Goal: Task Accomplishment & Management: Complete application form

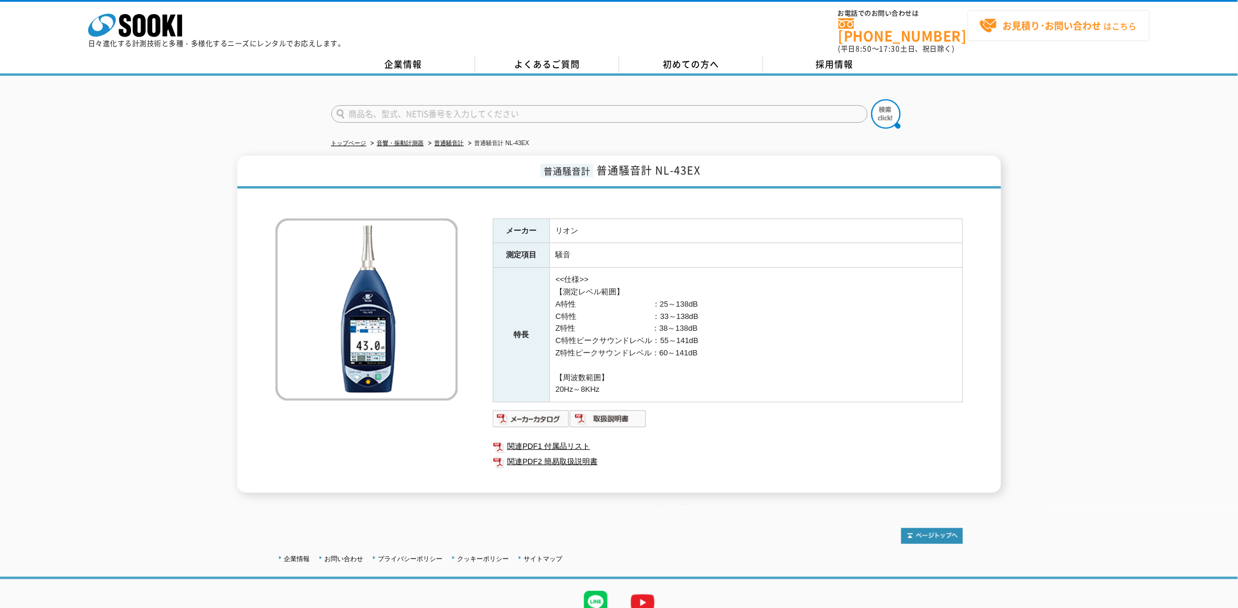
drag, startPoint x: 1050, startPoint y: 29, endPoint x: 1041, endPoint y: 36, distance: 12.2
click at [1050, 29] on strong "お見積り･お問い合わせ" at bounding box center [1052, 25] width 99 height 14
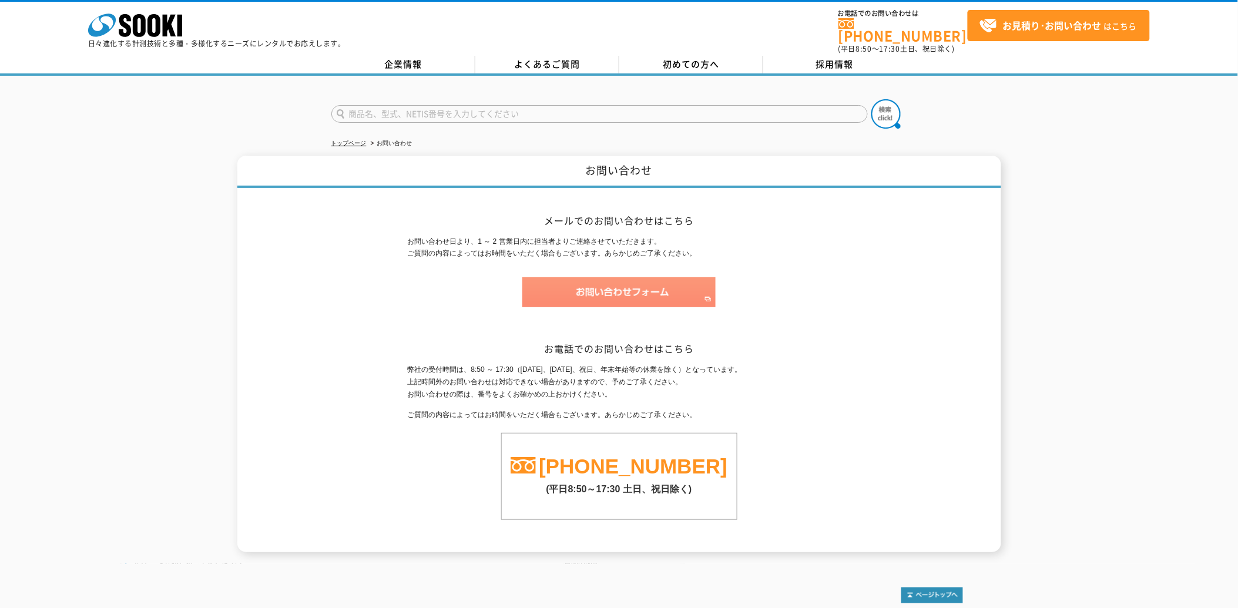
click at [657, 283] on img at bounding box center [618, 292] width 193 height 30
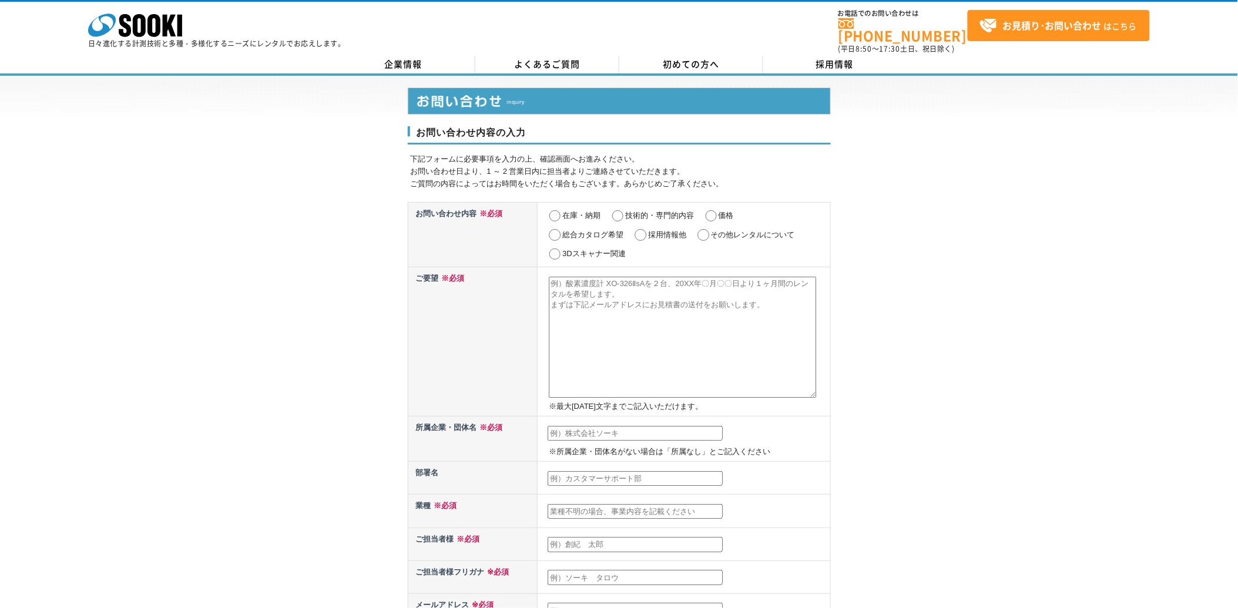
click at [555, 210] on input "在庫・納期" at bounding box center [555, 216] width 15 height 12
radio input "true"
click at [707, 210] on input "価格" at bounding box center [711, 216] width 15 height 12
radio input "true"
click at [704, 229] on input "その他レンタルについて" at bounding box center [703, 235] width 15 height 12
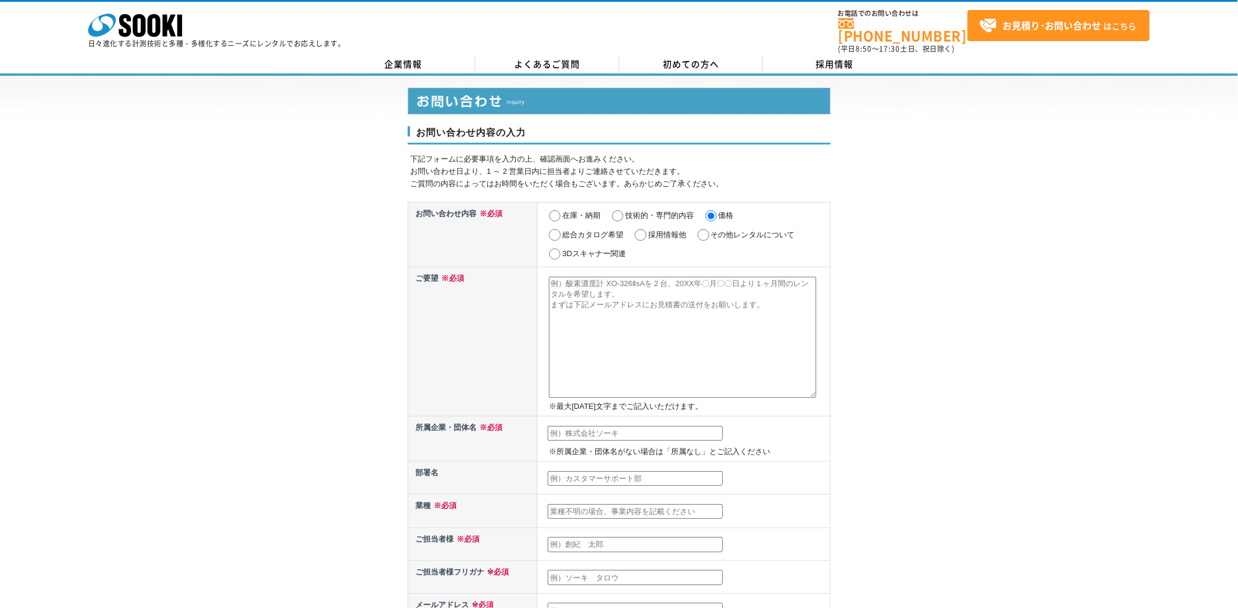
radio input "true"
click at [551, 210] on input "在庫・納期" at bounding box center [555, 216] width 15 height 12
radio input "true"
click at [561, 277] on textarea at bounding box center [683, 337] width 268 height 121
drag, startPoint x: 654, startPoint y: 275, endPoint x: 553, endPoint y: 278, distance: 100.5
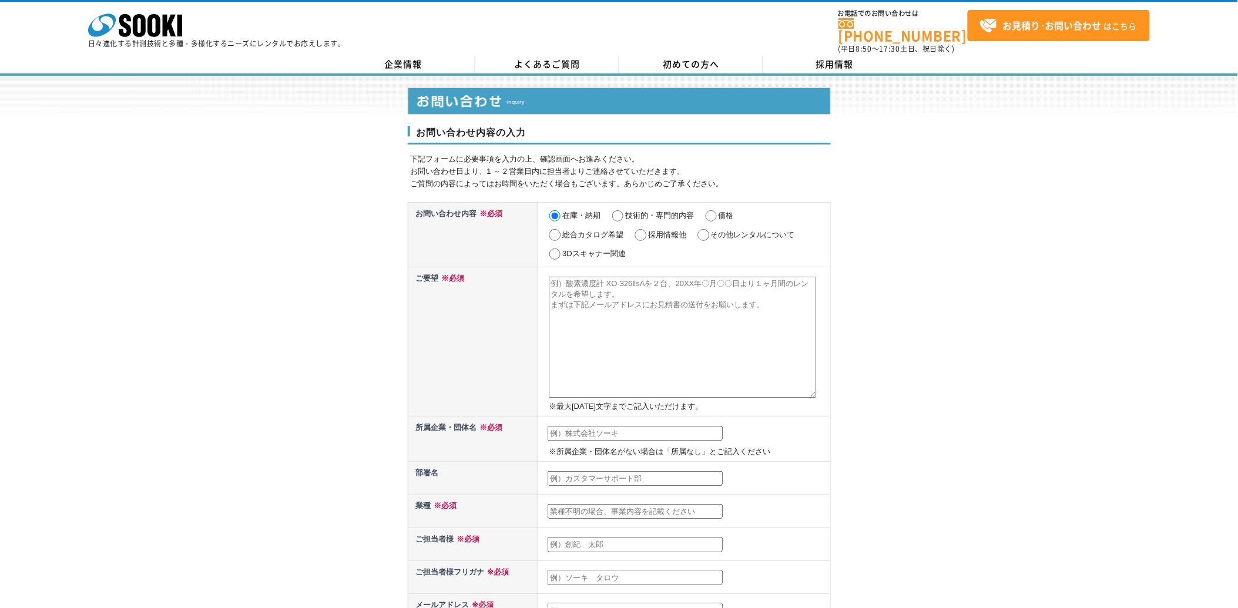
click at [543, 273] on td "※最大2000文字までご記入いただけます。" at bounding box center [684, 341] width 293 height 149
paste textarea "普通騒音計（NL-43EX）"
type textarea "普通騒音計（NL-43EX）を1台2025年8月22日より1週間程度お借りできますでしょうか。"
click at [578, 426] on input "text" at bounding box center [635, 433] width 175 height 15
type input "株式会社飯田製作所"
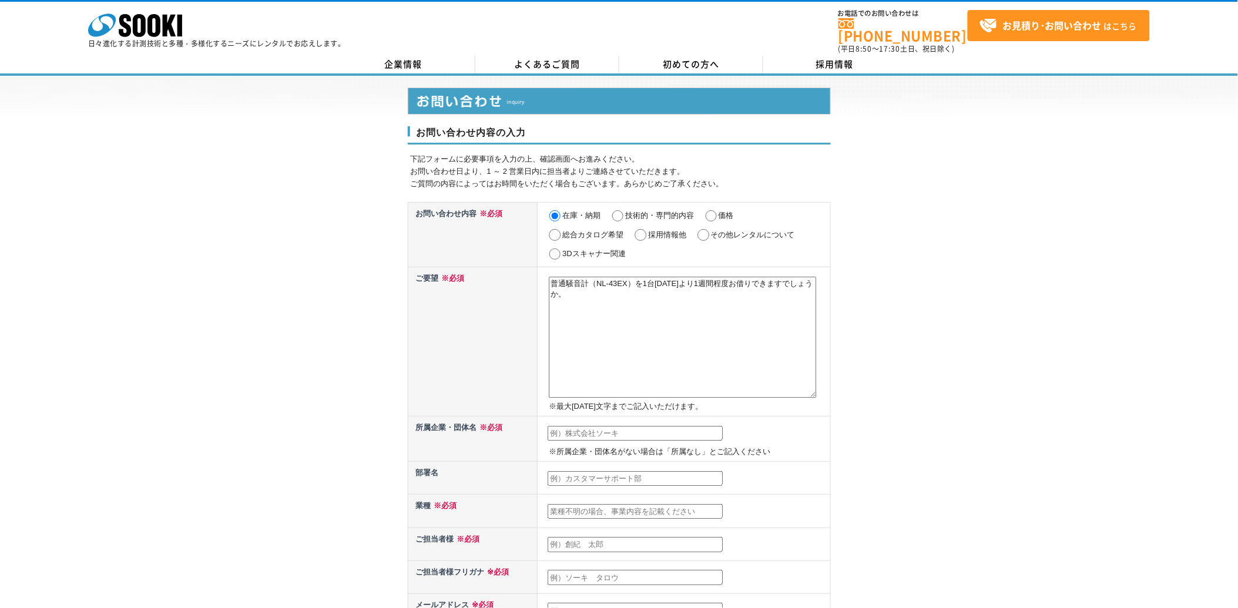
type input "イイダエイギョウブ"
type input "k-iida@reizclon.co.jp"
type input "474"
select select "23"
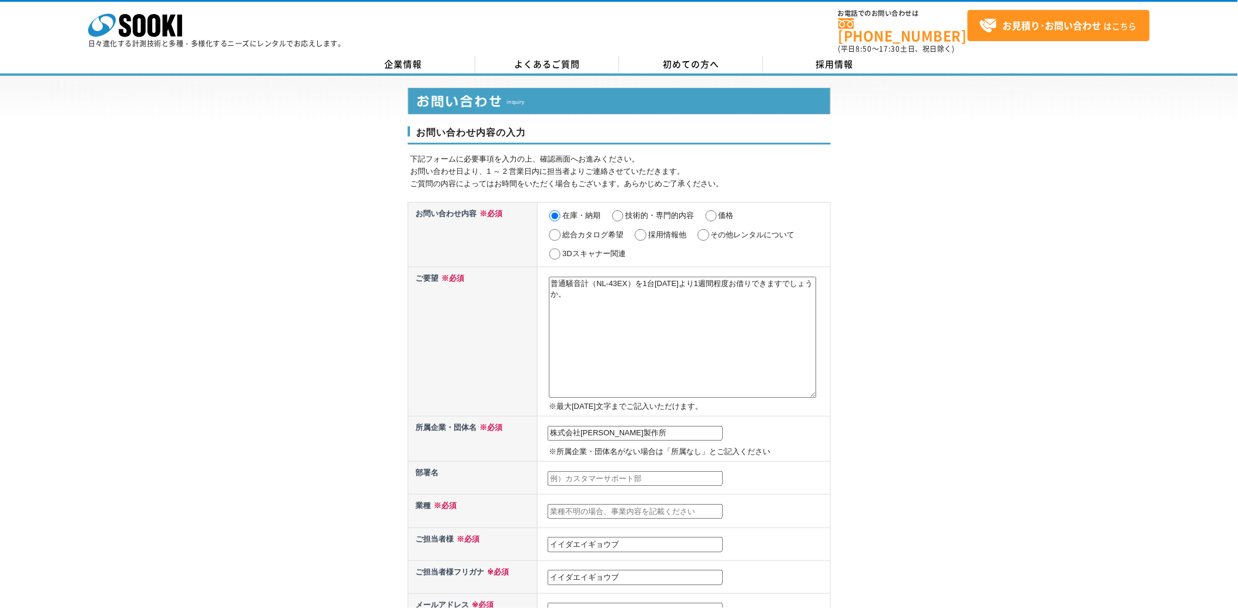
type input "愛知県大府市一屋町3-131"
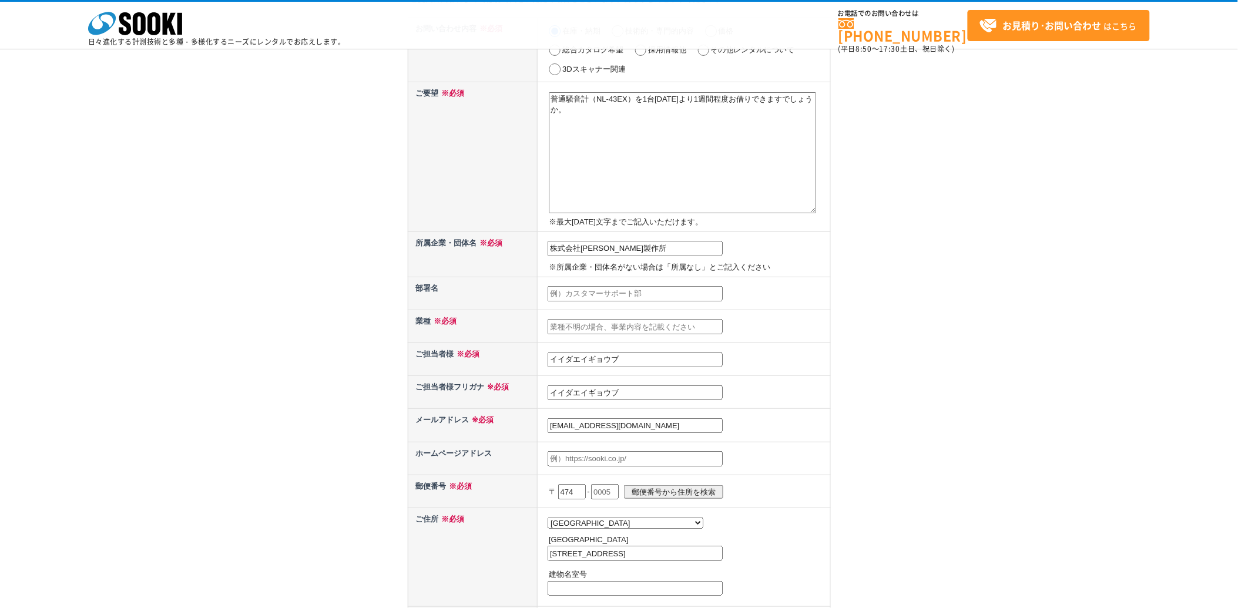
click at [553, 293] on input "text" at bounding box center [635, 293] width 175 height 15
type input "技術ｇ"
click at [602, 319] on input "text" at bounding box center [635, 326] width 175 height 15
type input "製造業"
click at [626, 353] on input "イイダエイギョウブ" at bounding box center [635, 360] width 175 height 15
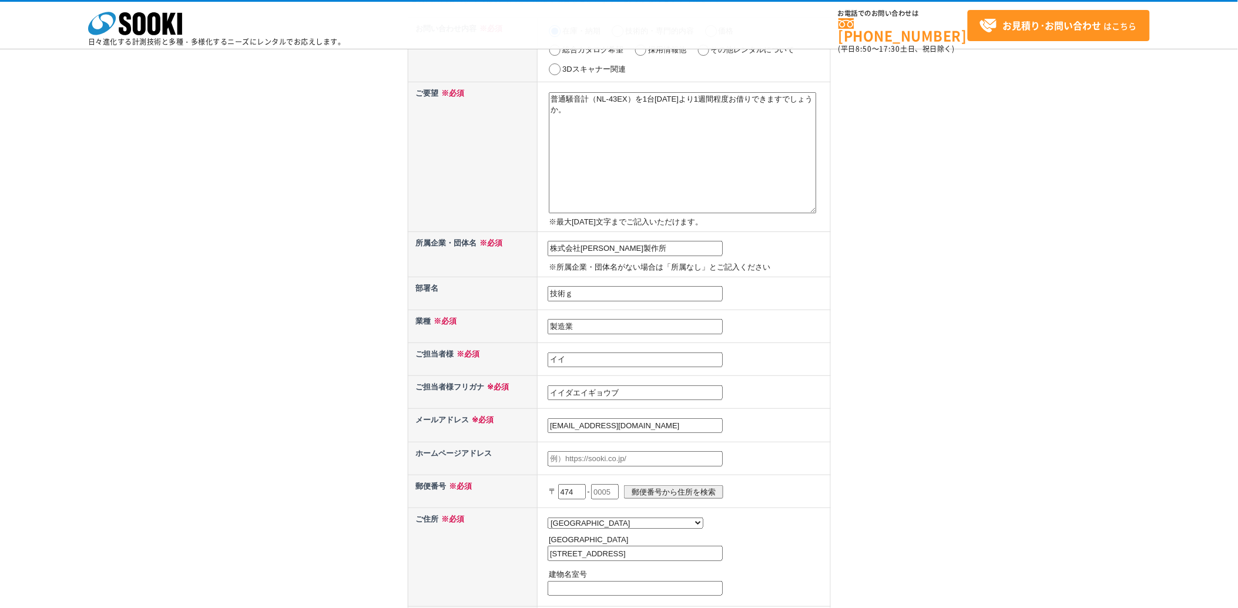
type input "イ"
type input "小池　政義"
drag, startPoint x: 619, startPoint y: 389, endPoint x: 537, endPoint y: 388, distance: 81.7
click at [538, 388] on td "イイダエイギョウブ" at bounding box center [684, 392] width 293 height 33
type input "コイケ　マサヨシ"
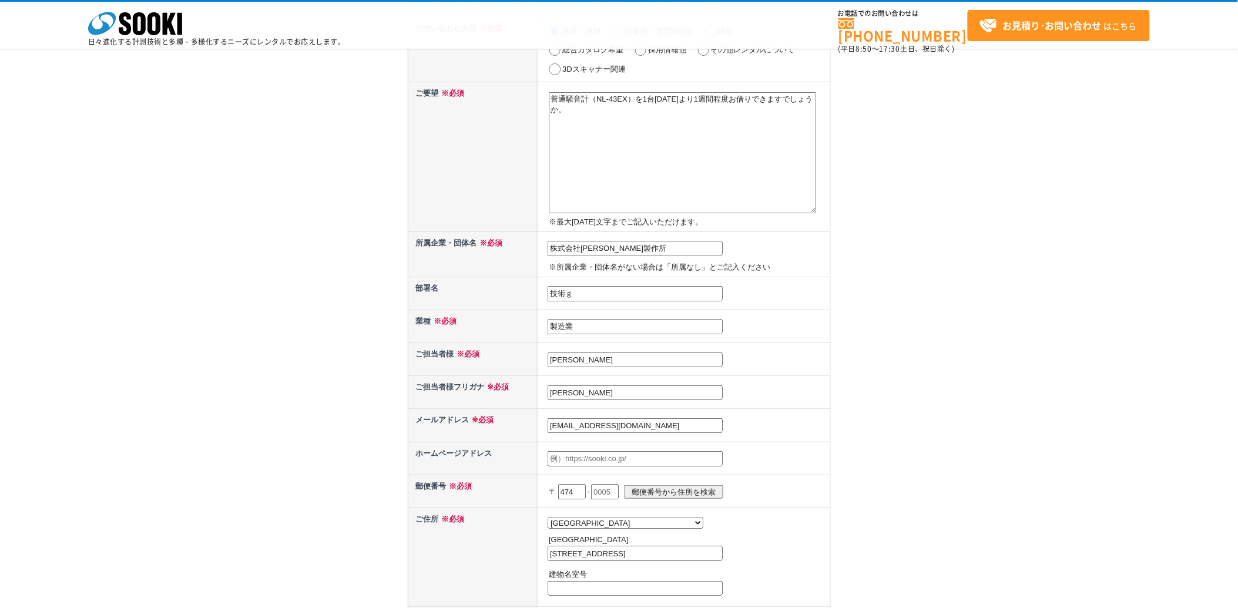
click at [569, 423] on input "k-iida@reizclon.co.jp" at bounding box center [635, 425] width 175 height 15
type input "koike@reizclon.co.jp"
click at [583, 451] on input "text" at bounding box center [635, 458] width 175 height 15
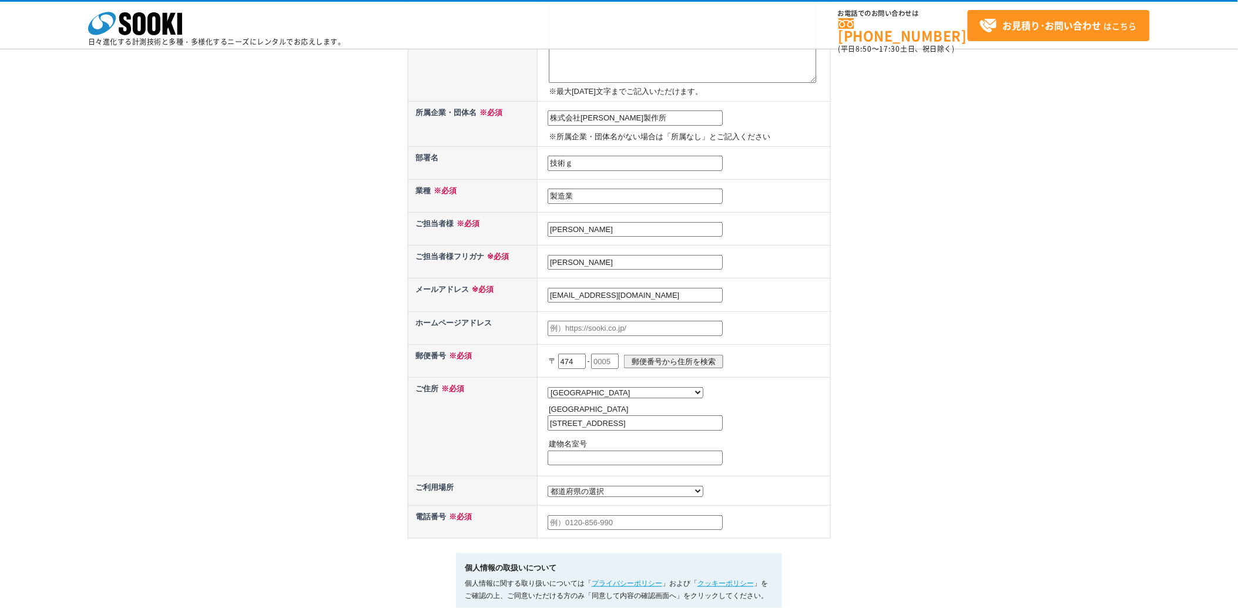
scroll to position [326, 0]
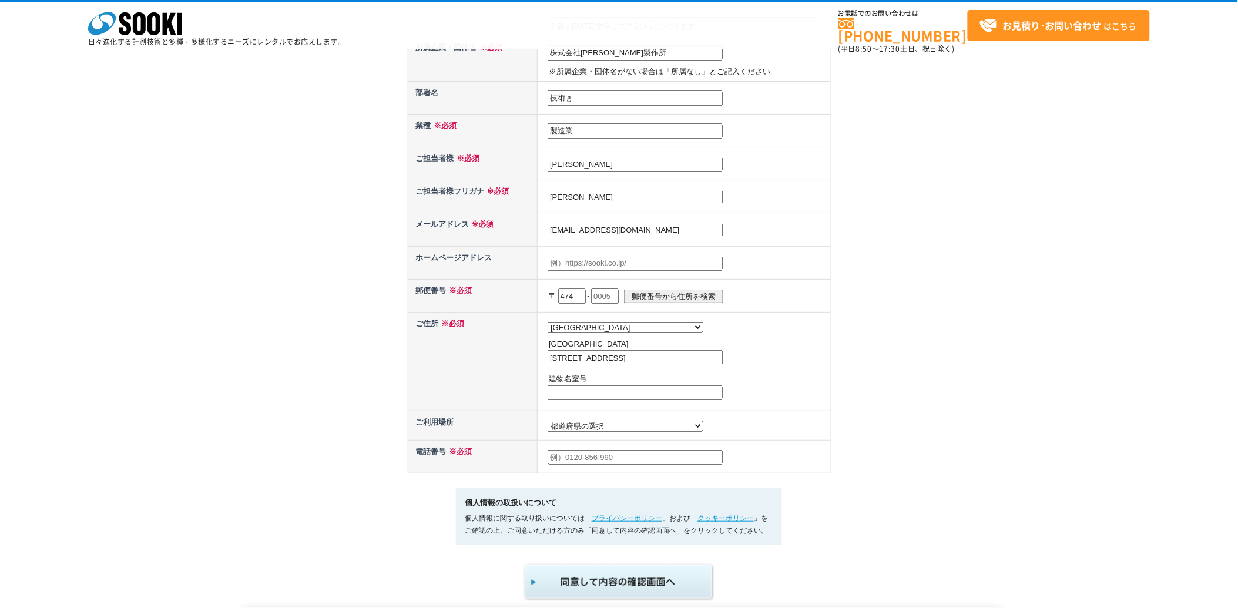
click at [609, 288] on input "text" at bounding box center [605, 295] width 28 height 15
type input "0055"
drag, startPoint x: 631, startPoint y: 382, endPoint x: 647, endPoint y: 381, distance: 16.0
click at [631, 385] on input "text" at bounding box center [635, 392] width 175 height 15
click at [556, 421] on select "都道府県の選択 利用場所未定 北海道 青森県 岩手県 宮城県 秋田県 山形県 福島県 茨城県 栃木県 群馬県 埼玉県 千葉県 東京都 神奈川県 新潟県 富山県…" at bounding box center [626, 426] width 156 height 11
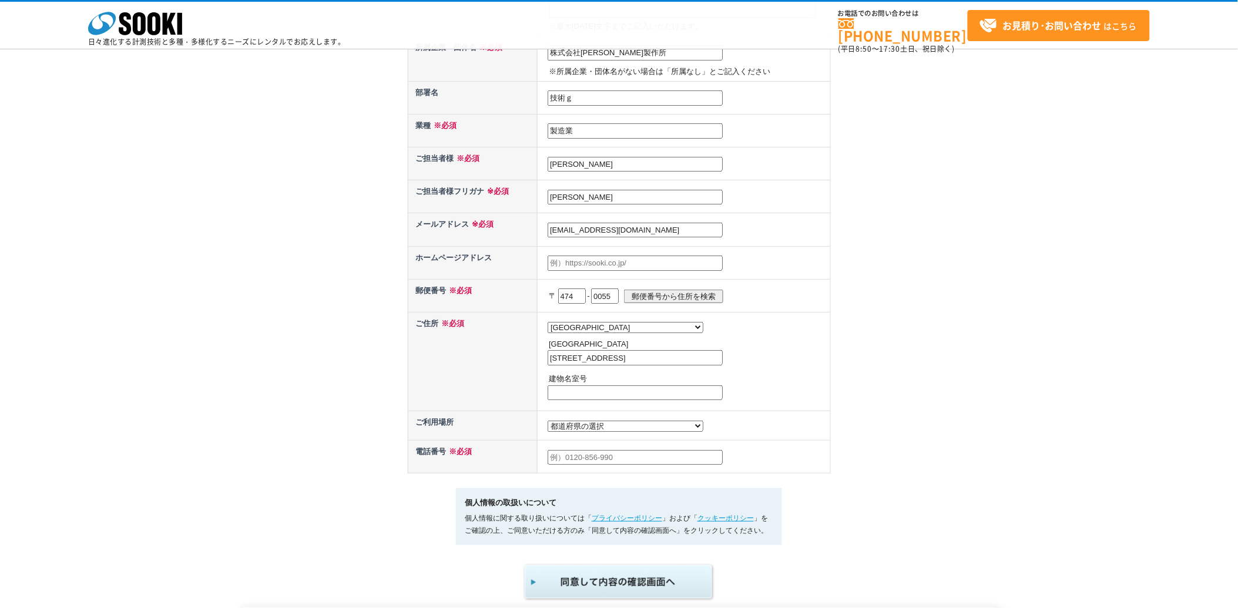
select select "23"
click at [548, 421] on select "都道府県の選択 利用場所未定 北海道 青森県 岩手県 宮城県 秋田県 山形県 福島県 茨城県 栃木県 群馬県 埼玉県 千葉県 東京都 神奈川県 新潟県 富山県…" at bounding box center [626, 426] width 156 height 11
click at [588, 450] on input "text" at bounding box center [635, 457] width 175 height 15
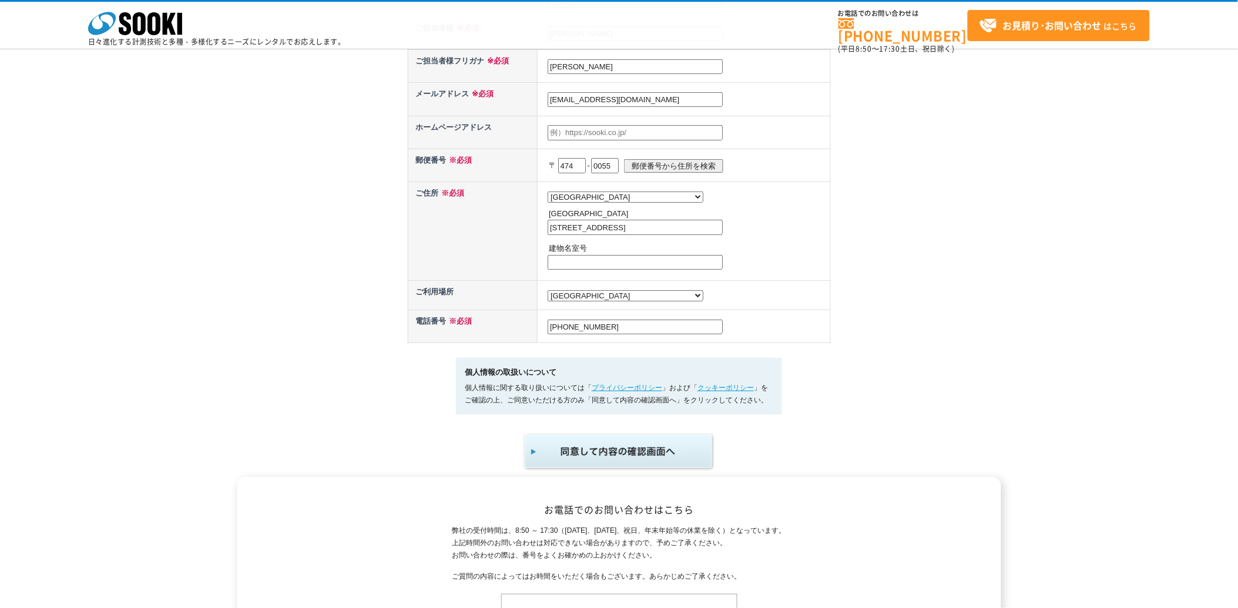
scroll to position [588, 0]
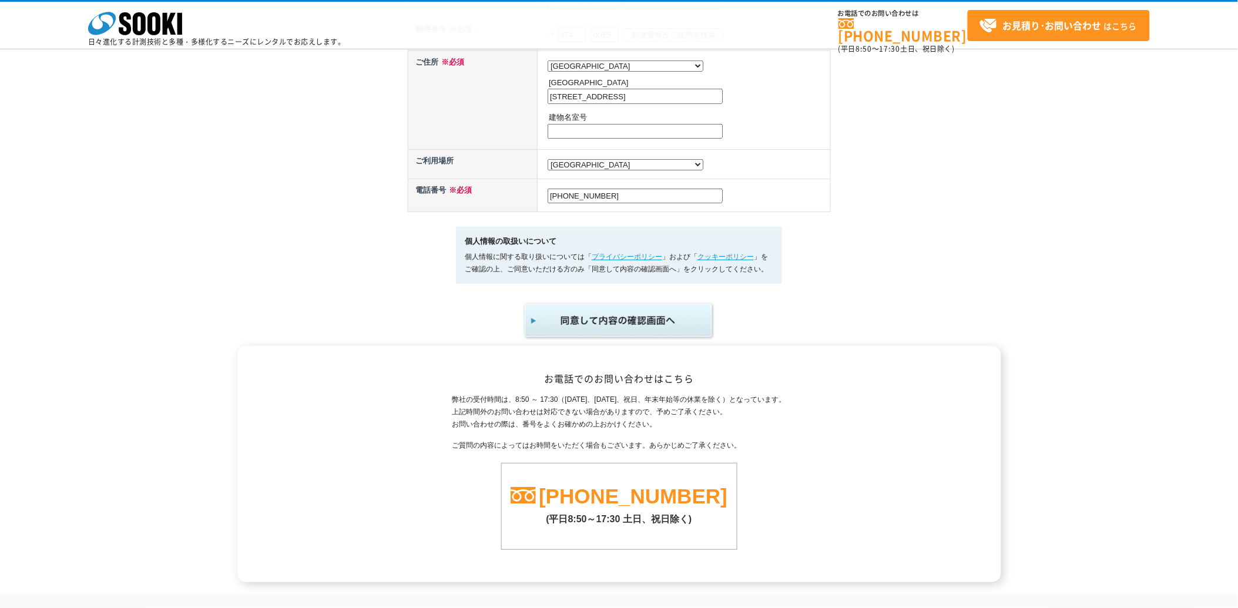
type input "0562-48-2962"
click at [616, 321] on img "submit" at bounding box center [619, 320] width 193 height 39
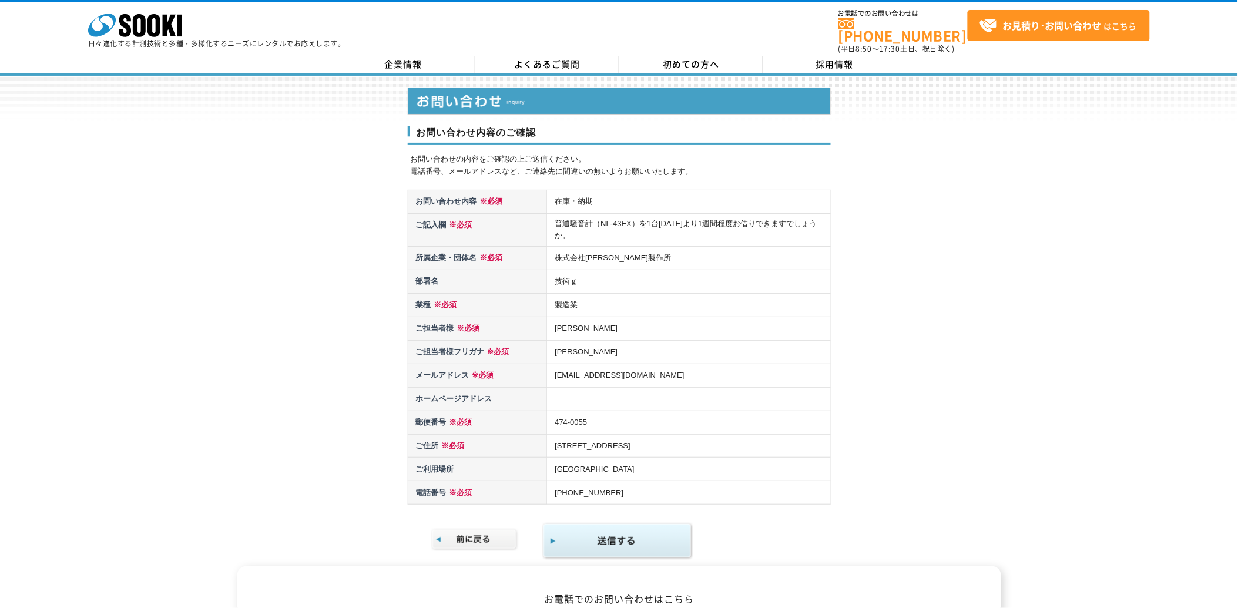
click at [572, 214] on td "普通騒音計（NL-43EX）を1台2025年8月22日より1週間程度お借りできますでしょうか。" at bounding box center [688, 230] width 283 height 33
click at [492, 528] on img at bounding box center [475, 539] width 88 height 23
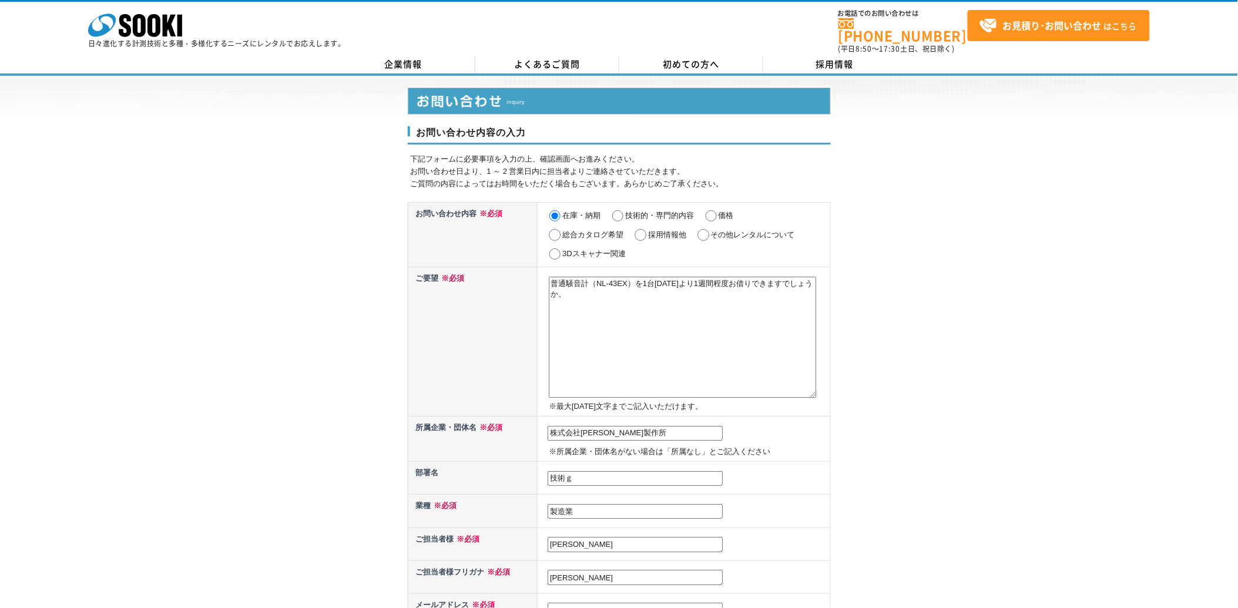
click at [564, 277] on textarea "普通騒音計（NL-43EX）を1台2025年8月22日より1週間程度お借りできますでしょうか。" at bounding box center [683, 337] width 268 height 121
click at [626, 14] on div "株式会社 ソーキ spMenu 日々進化する計測技術と多種・多様化するニーズにレンタルでお応えします。 お電話でのお問い合わせは 0120-856-990 (…" at bounding box center [619, 28] width 1238 height 53
click at [613, 277] on textarea "普通騒音計（NL-43EX）を1台2025年8月22日より1週間程度お借りできますでしょうか。" at bounding box center [683, 337] width 268 height 121
paste textarea "本体のＮＬ－４３ＥＸは有るが　プログラムのＮＸ－４３ＲＴ"
drag, startPoint x: 617, startPoint y: 275, endPoint x: 731, endPoint y: 273, distance: 113.4
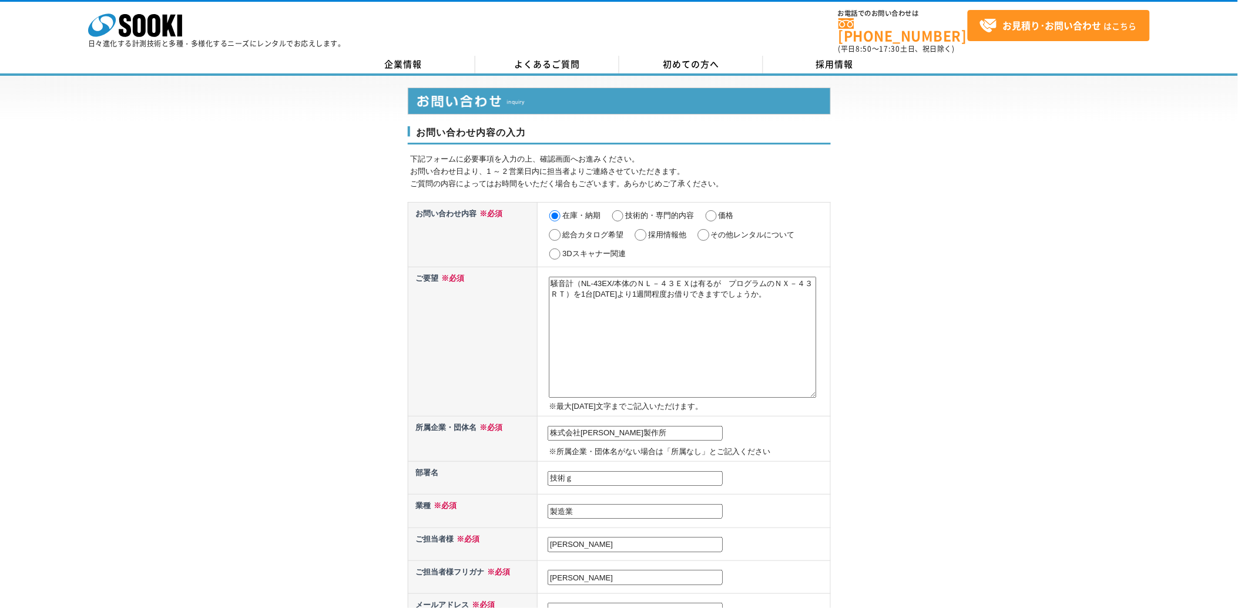
click at [731, 277] on textarea "普通騒音計（NL-43EX）を1台2025年8月22日より1週間程度お借りできますでしょうか。" at bounding box center [683, 337] width 268 height 121
drag, startPoint x: 720, startPoint y: 273, endPoint x: 670, endPoint y: 274, distance: 50.5
click at [670, 277] on textarea "普通騒音計（NL-43EX）を1台2025年8月22日より1週間程度お借りできますでしょうか。" at bounding box center [683, 337] width 268 height 121
drag, startPoint x: 689, startPoint y: 290, endPoint x: 538, endPoint y: 276, distance: 151.0
click at [538, 276] on td "普通騒音計（NL-43EX）を1台2025年8月22日より1週間程度お借りできますでしょうか。 ※最大2000文字までご記入いただけます。" at bounding box center [684, 341] width 293 height 149
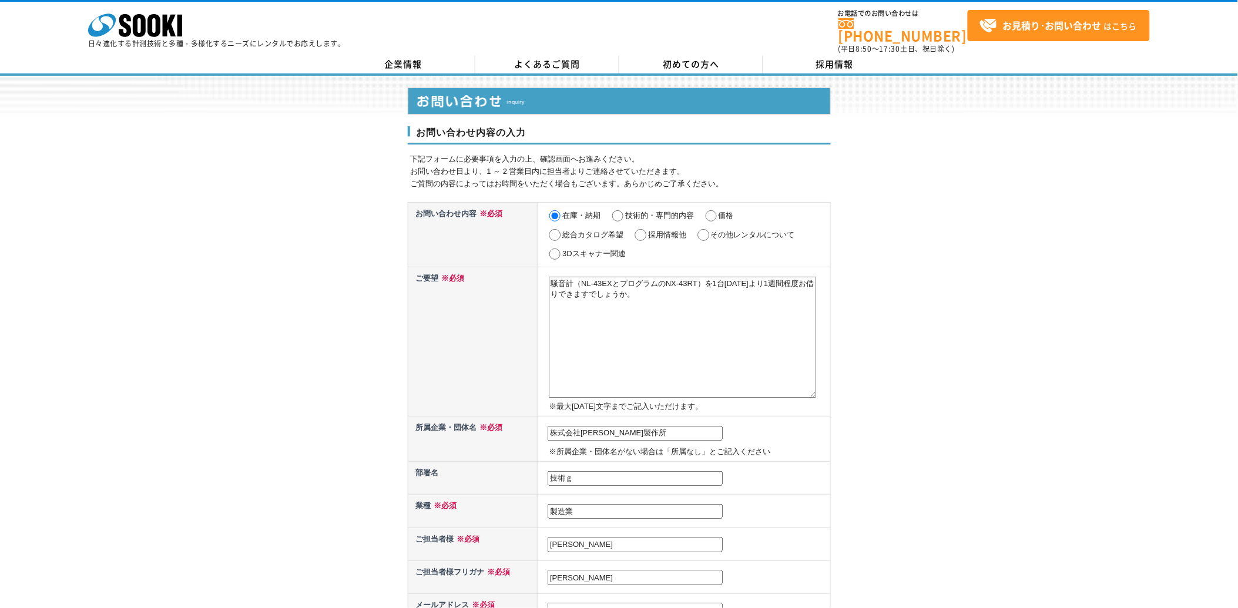
click at [579, 338] on textarea "普通騒音計（NL-43EX）を1台2025年8月22日より1週間程度お借りできますでしょうか。" at bounding box center [683, 337] width 268 height 121
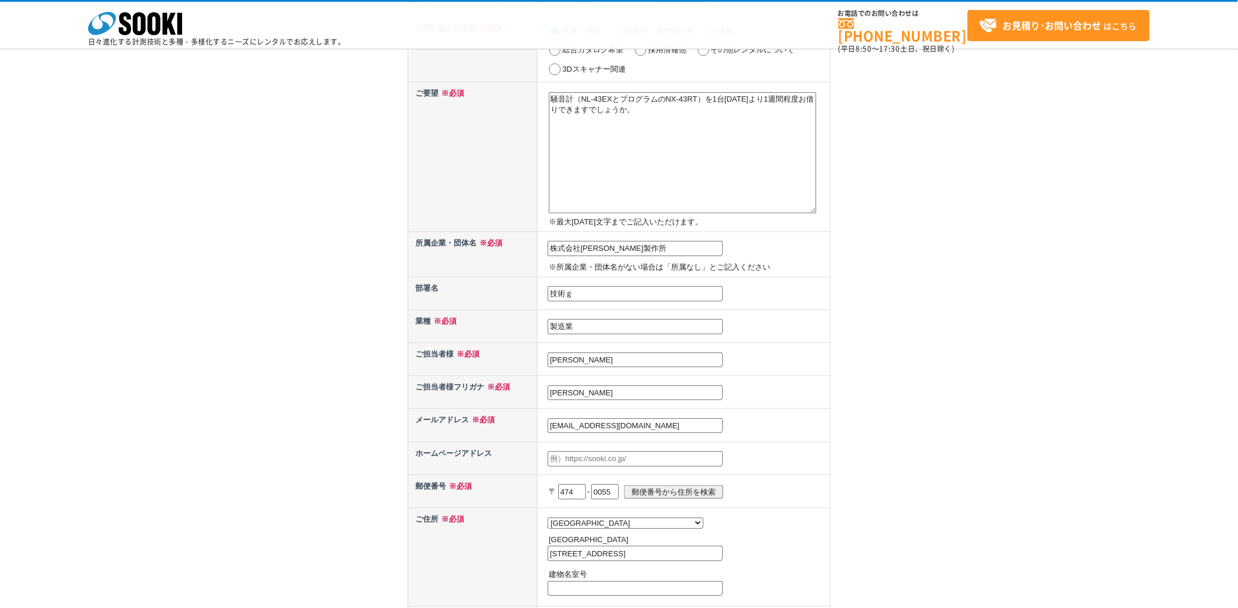
scroll to position [457, 0]
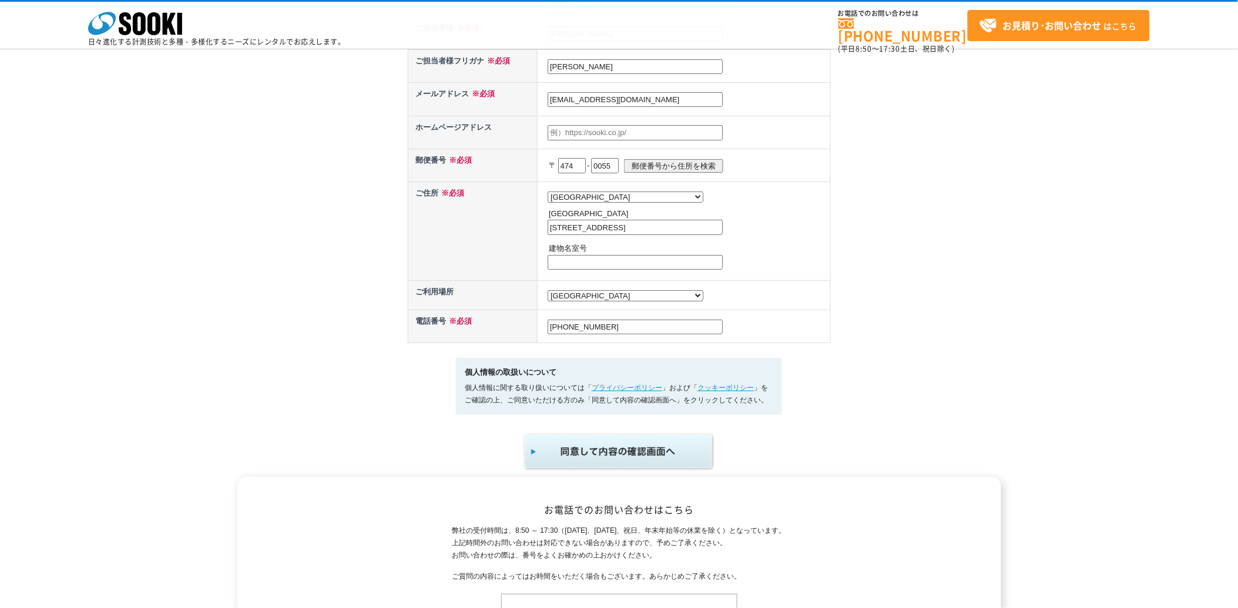
type textarea "騒音計（NL-43EXとプログラムのNX-43RT）を1台2025年8月22日より1週間程度お借りできますでしょうか。"
click at [632, 447] on img "submit" at bounding box center [619, 451] width 193 height 39
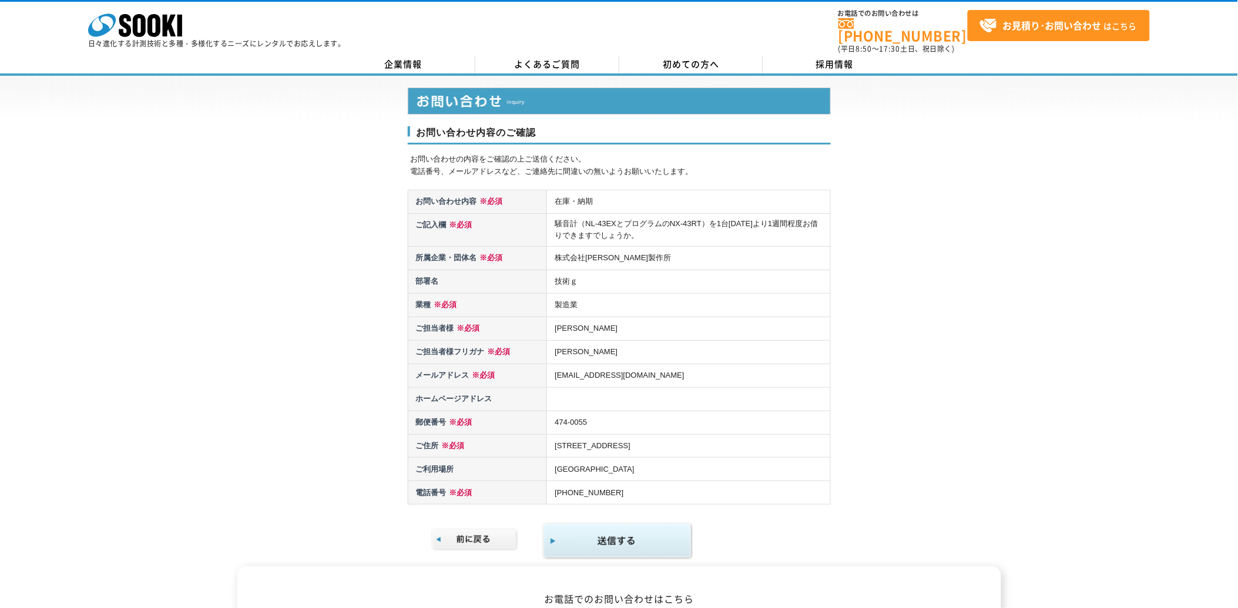
click at [664, 530] on img "submit" at bounding box center [617, 541] width 151 height 38
